Goal: Task Accomplishment & Management: Manage account settings

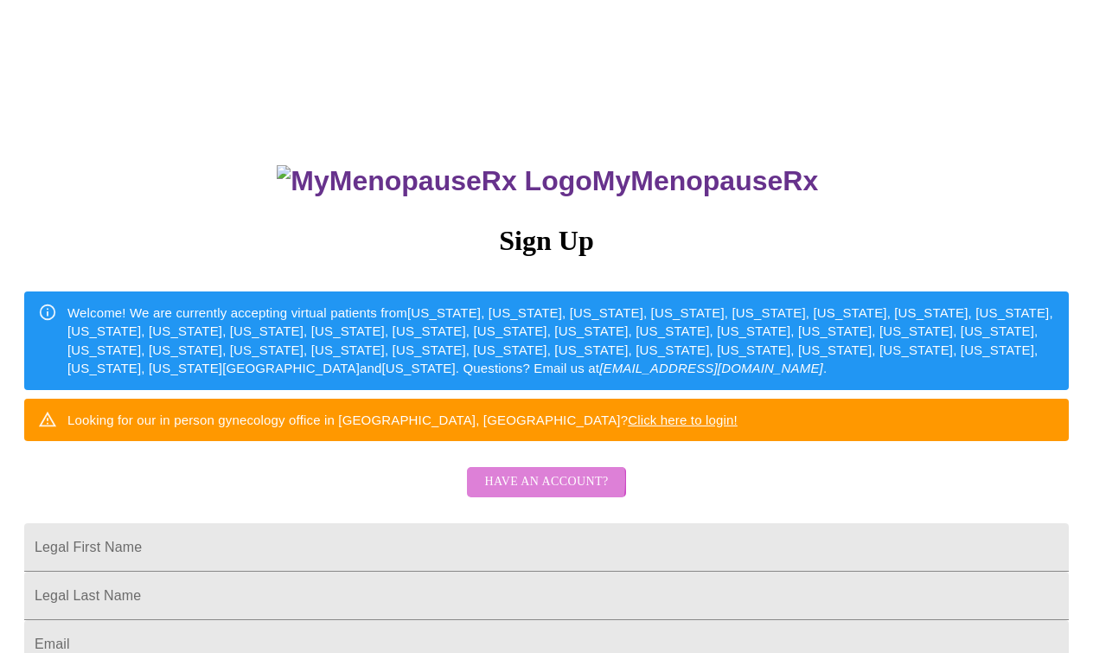
click at [493, 493] on span "Have an account?" at bounding box center [546, 482] width 124 height 22
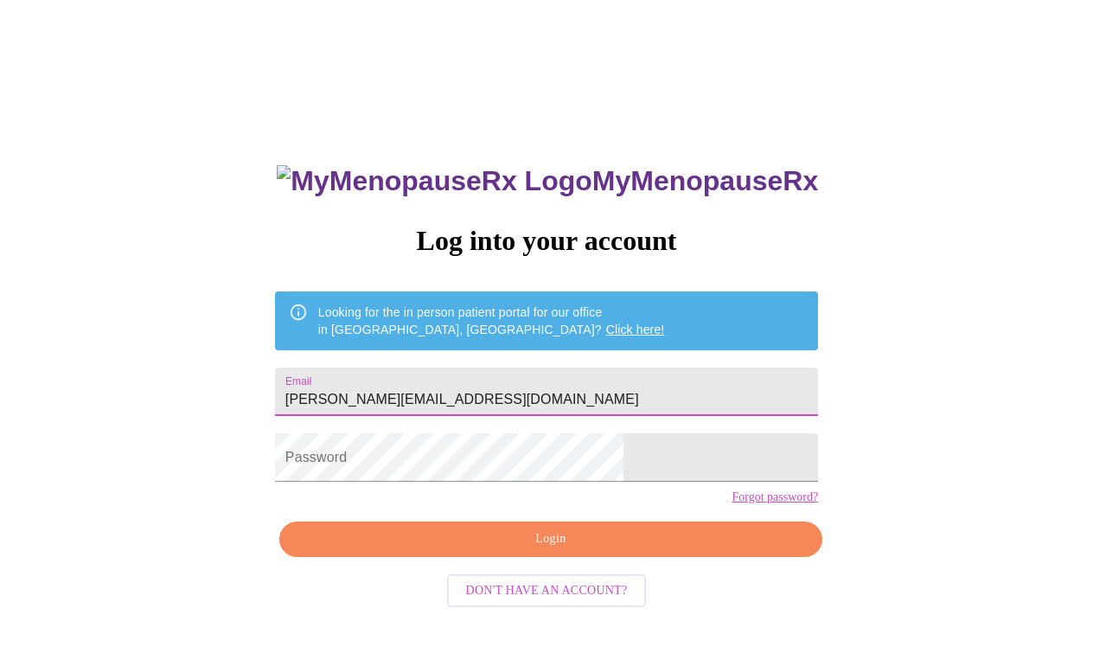
type input "[PERSON_NAME][EMAIL_ADDRESS][DOMAIN_NAME]"
click at [745, 448] on div "MyMenopauseRx Log into your account Looking for the in person patient portal fo…" at bounding box center [546, 398] width 1079 height 783
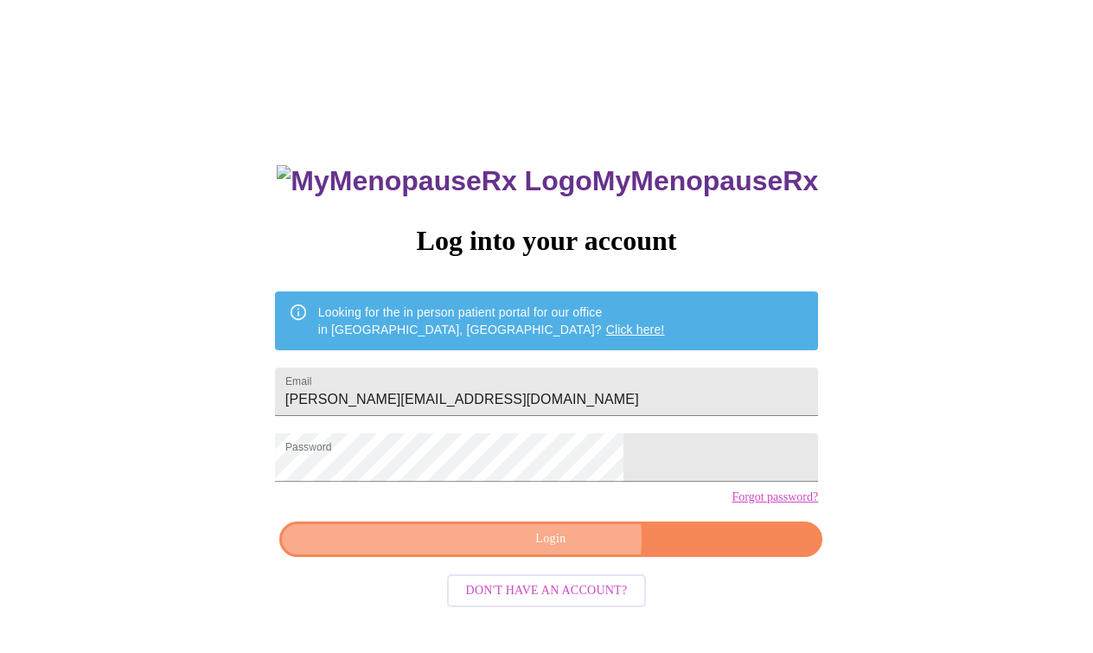
click at [558, 550] on span "Login" at bounding box center [550, 539] width 503 height 22
click at [549, 550] on span "Login" at bounding box center [550, 539] width 503 height 22
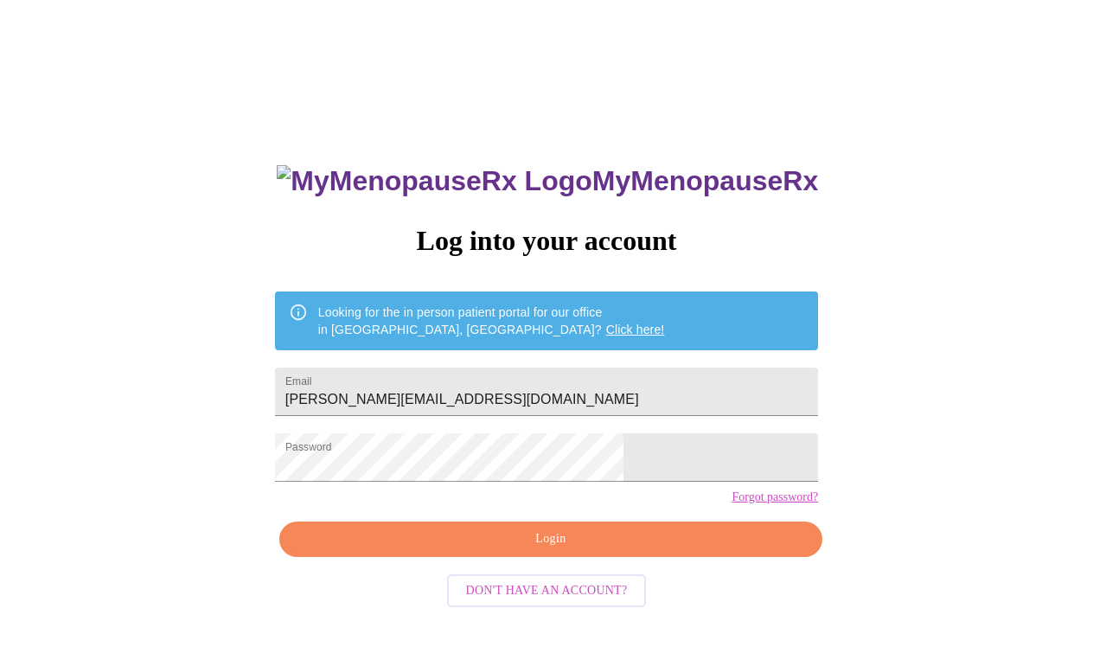
click at [755, 544] on div "MyMenopauseRx Log into your account Looking for the in person patient portal fo…" at bounding box center [546, 398] width 1079 height 783
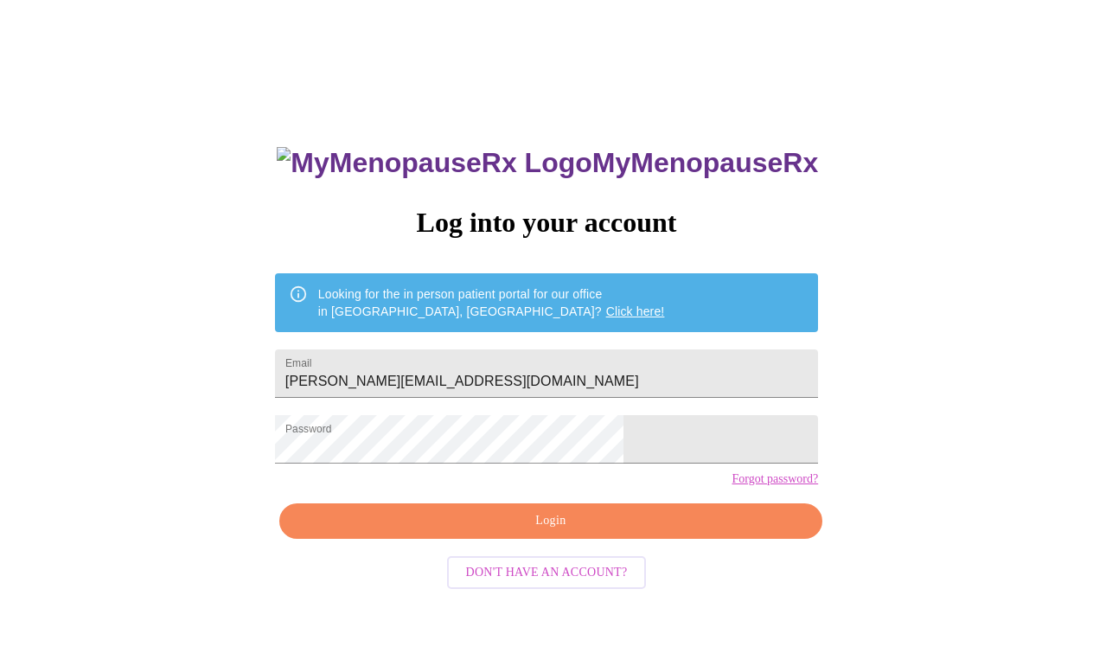
scroll to position [17, 0]
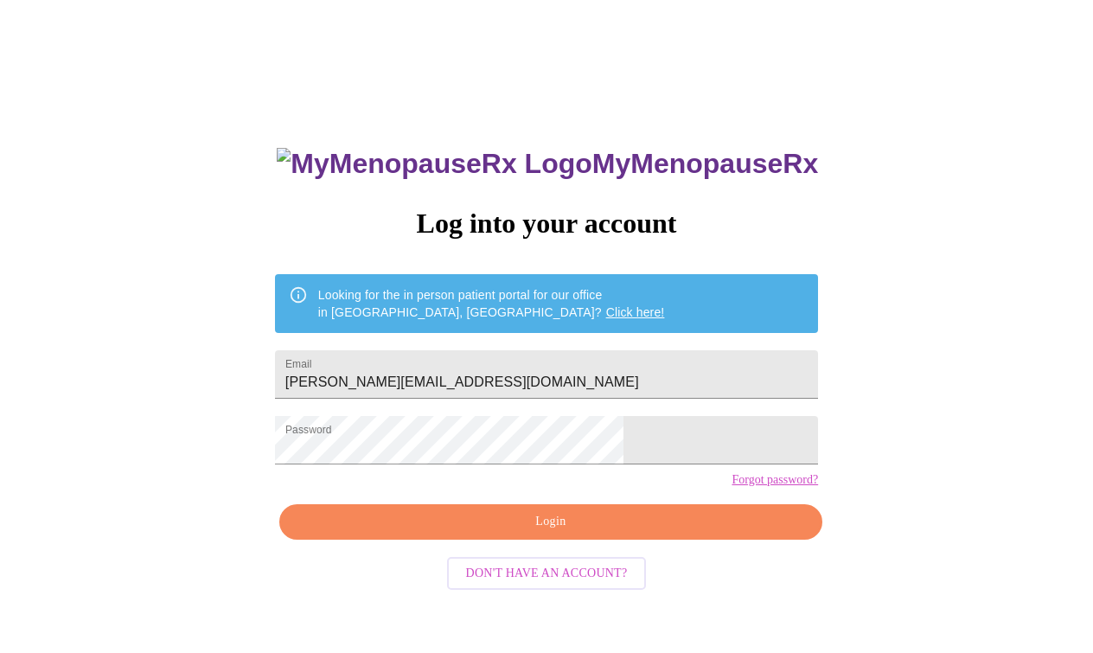
click at [732, 487] on link "Forgot password?" at bounding box center [775, 480] width 86 height 14
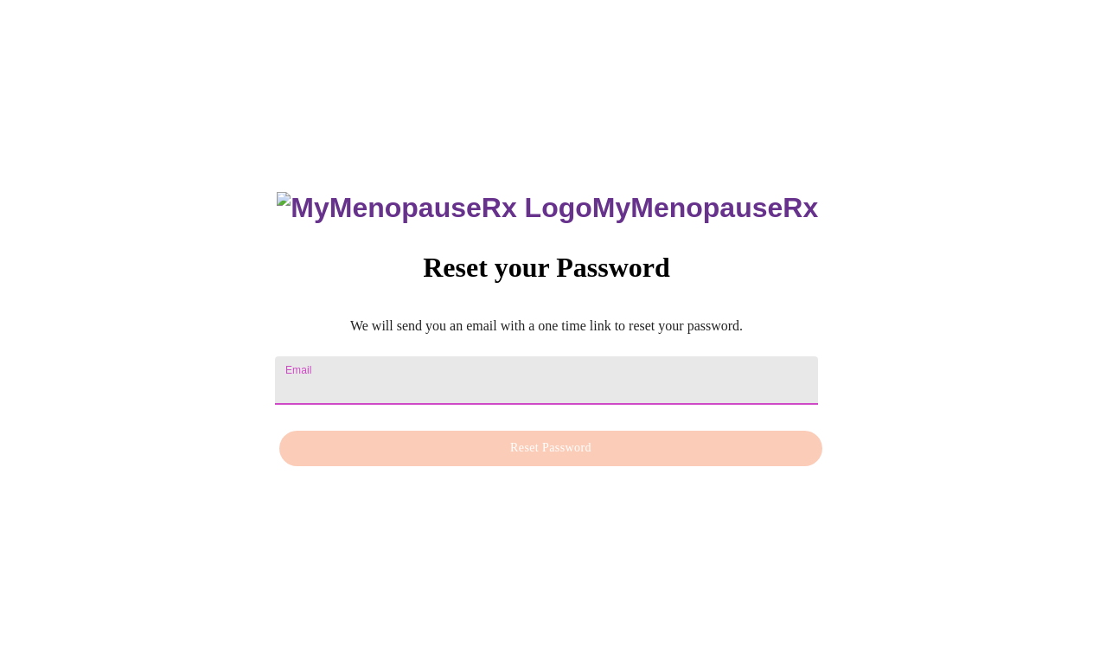
click at [379, 356] on input "Email" at bounding box center [546, 380] width 543 height 48
type input "[PERSON_NAME][EMAIL_ADDRESS][DOMAIN_NAME]"
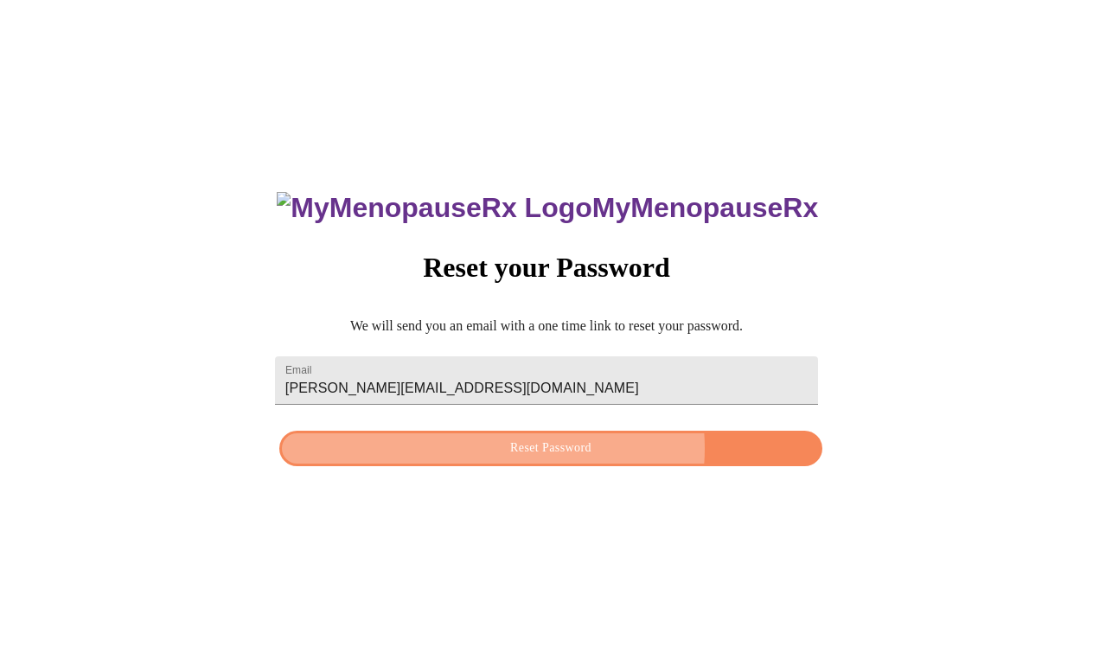
click at [542, 448] on span "Reset Password" at bounding box center [550, 449] width 503 height 22
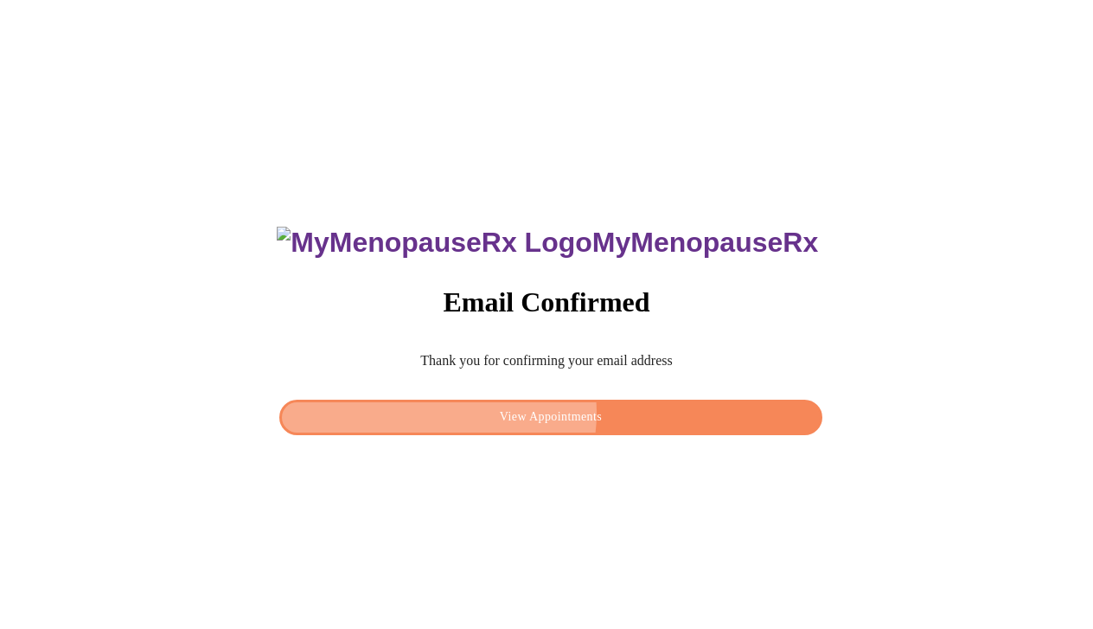
click at [547, 407] on span "View Appointments" at bounding box center [550, 417] width 503 height 22
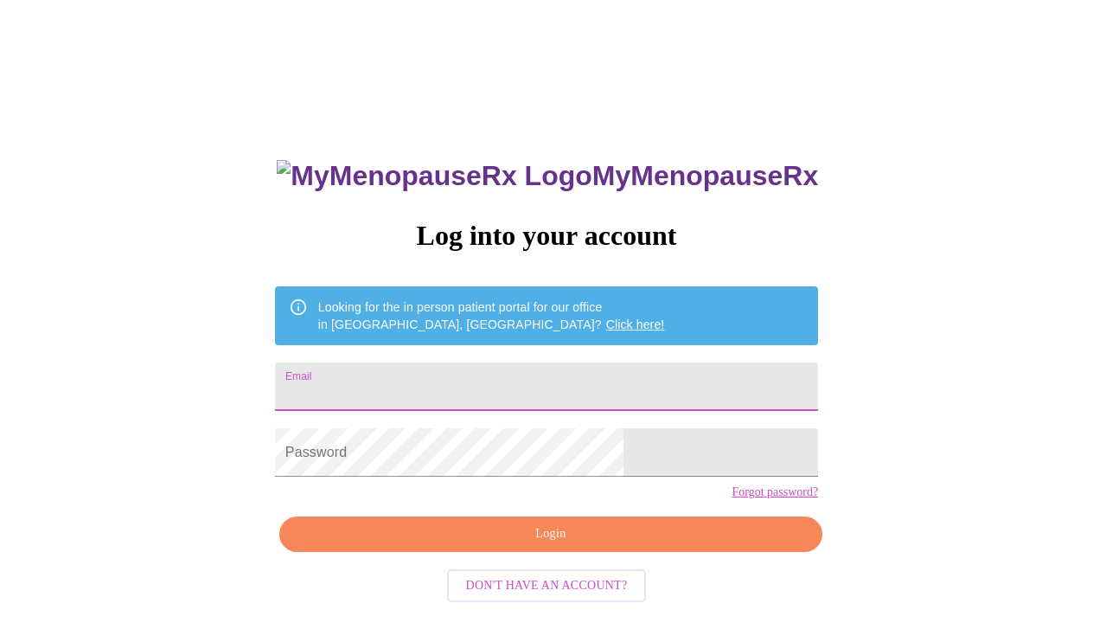
type input "[PERSON_NAME][EMAIL_ADDRESS][DOMAIN_NAME]"
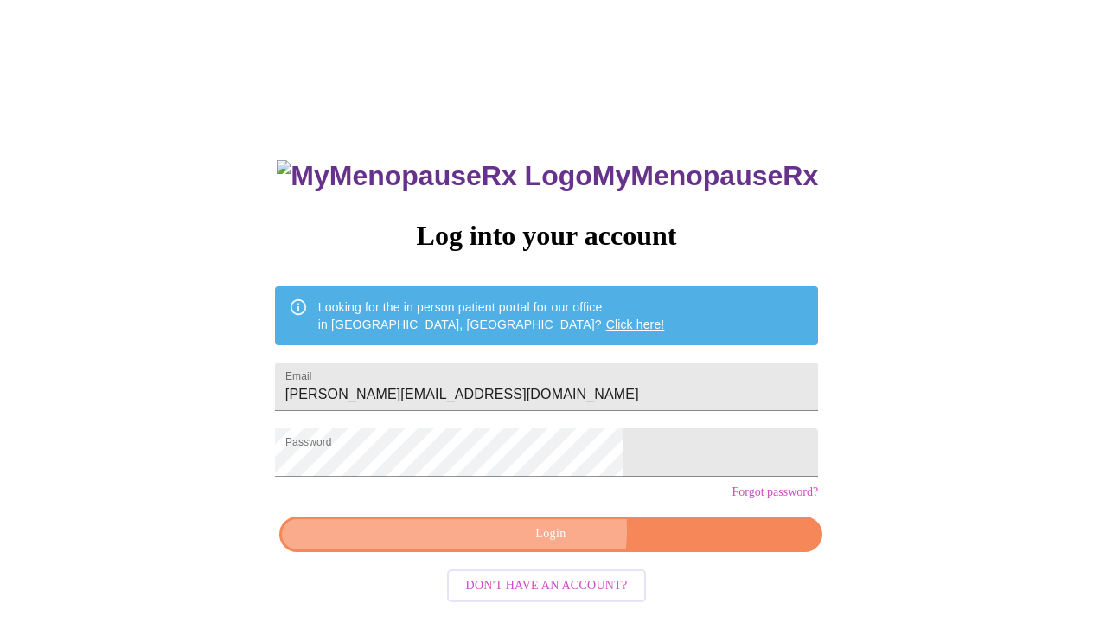
click at [548, 545] on span "Login" at bounding box center [550, 534] width 503 height 22
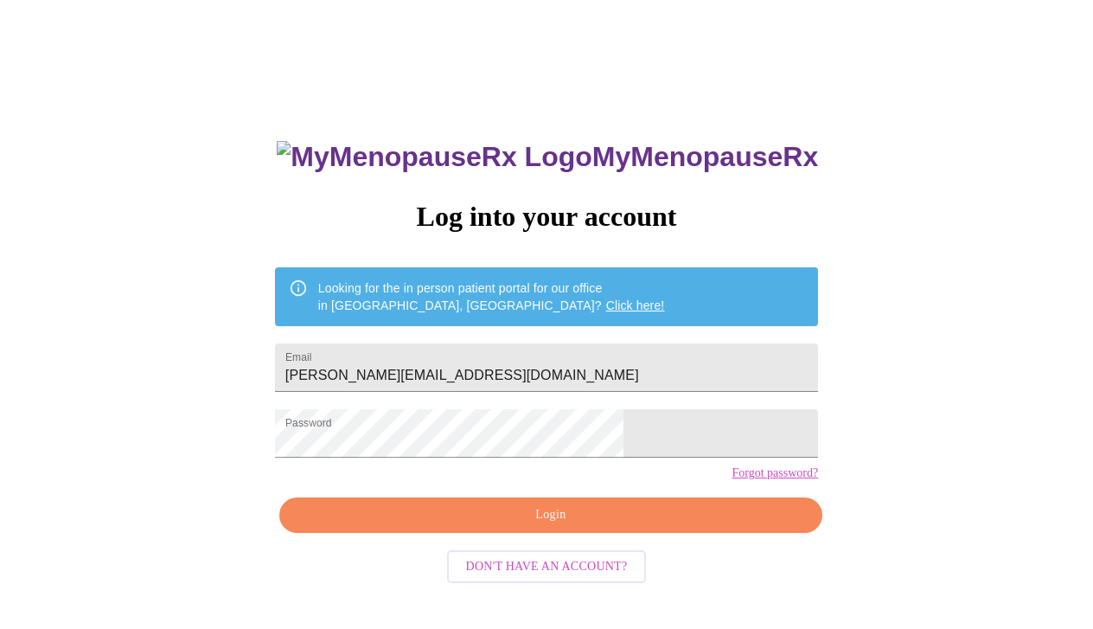
scroll to position [17, 0]
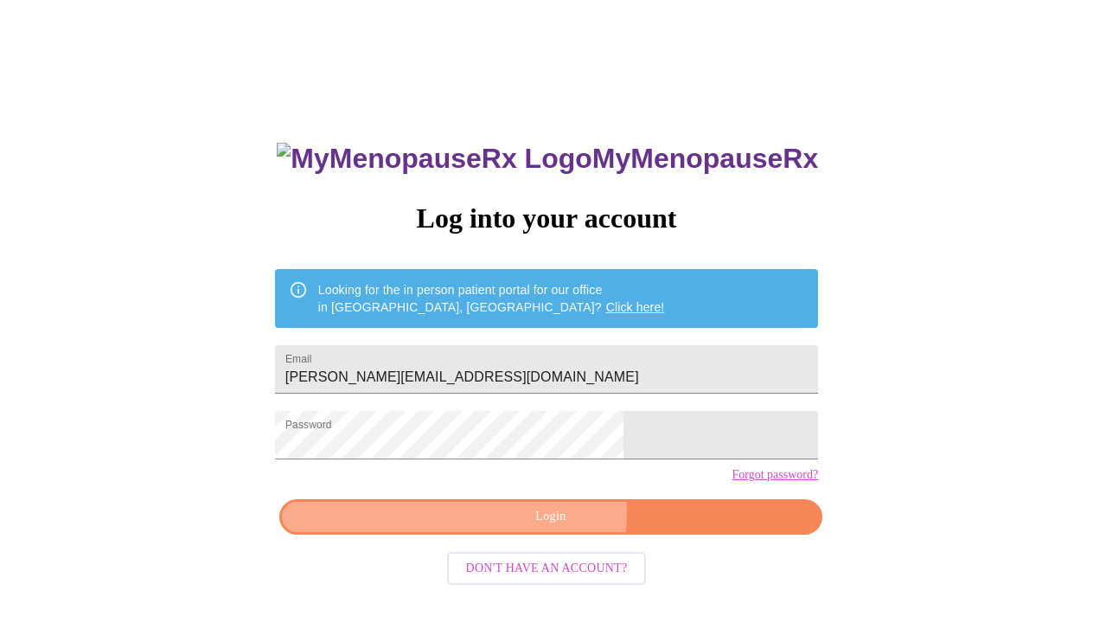
click at [549, 528] on span "Login" at bounding box center [550, 517] width 503 height 22
click at [551, 528] on span "Login" at bounding box center [550, 517] width 503 height 22
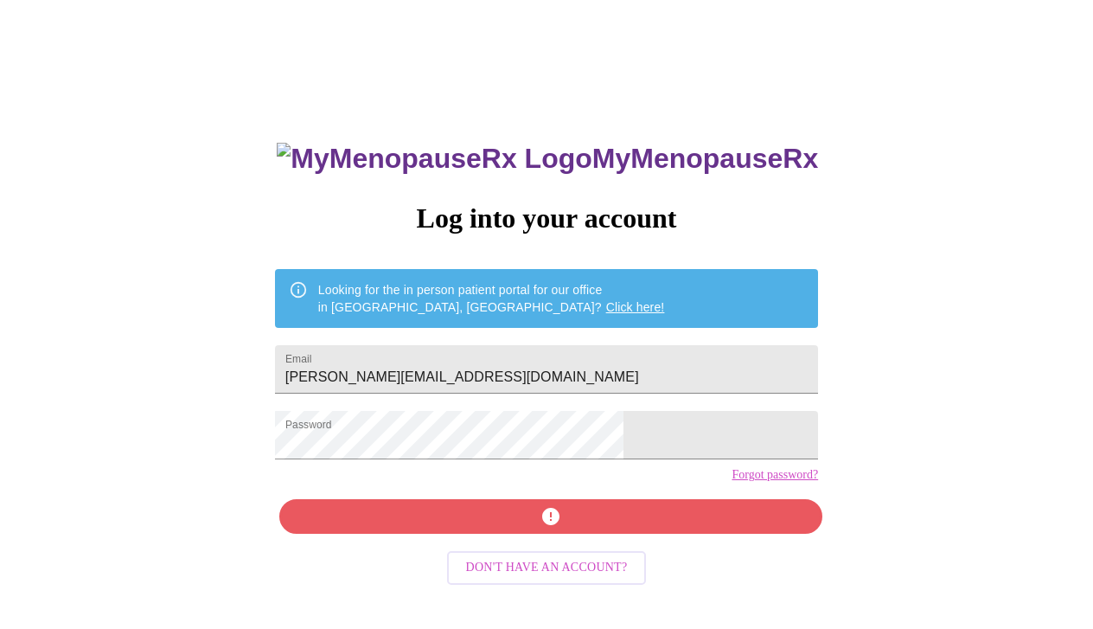
click at [784, 560] on div "MyMenopauseRx Log into your account Looking for the in person patient portal fo…" at bounding box center [546, 367] width 1079 height 754
